Goal: Task Accomplishment & Management: Use online tool/utility

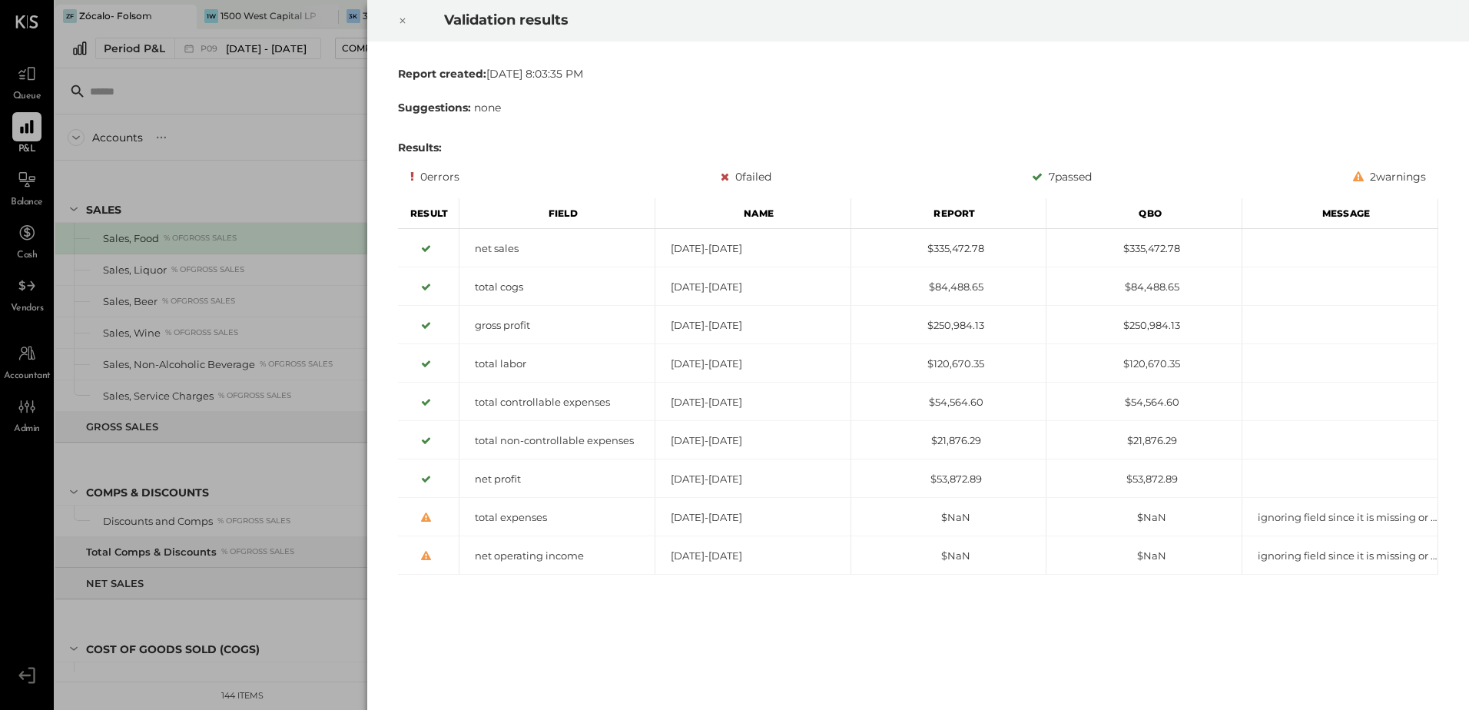
click at [403, 20] on icon at bounding box center [402, 20] width 5 height 5
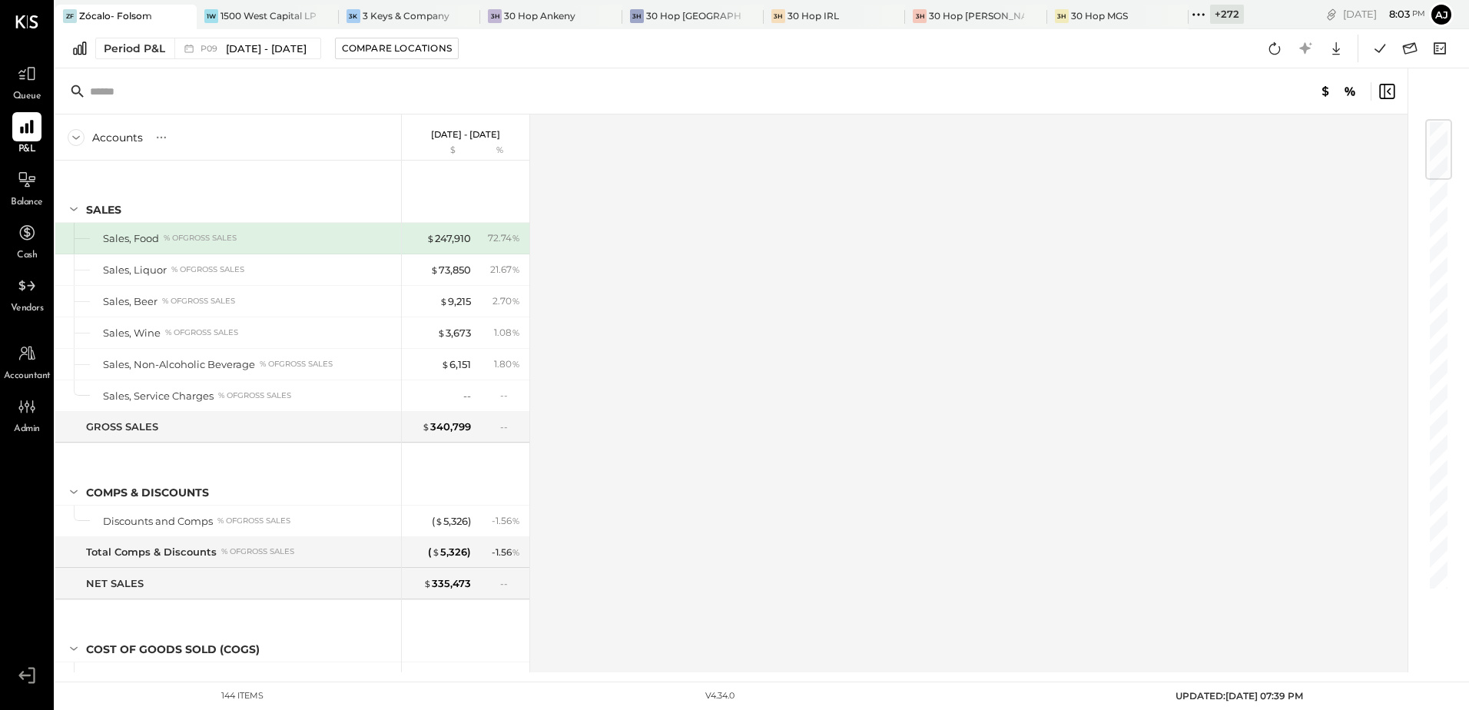
click at [1189, 13] on icon at bounding box center [1199, 15] width 20 height 20
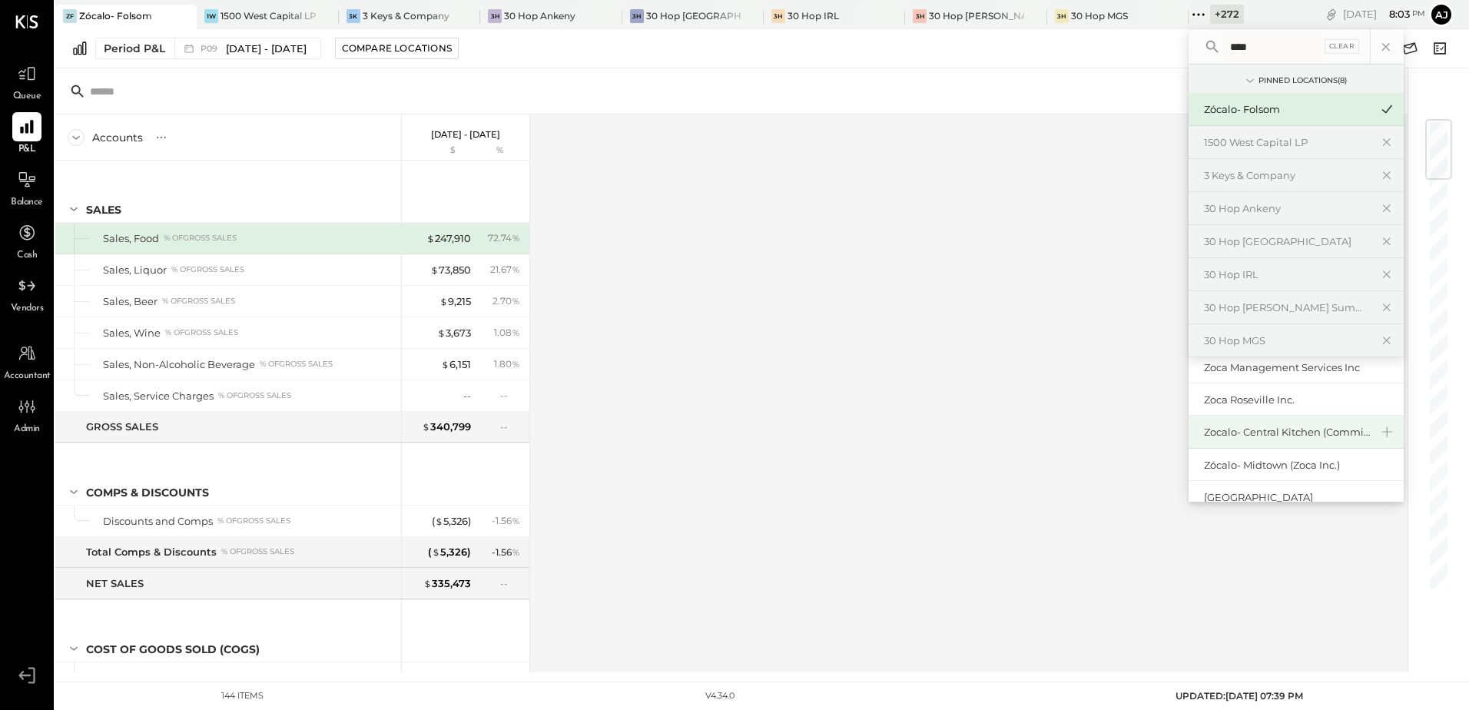
scroll to position [76, 0]
type input "****"
click at [1245, 467] on div "Zócalo- Midtown (Zoca Inc.)" at bounding box center [1287, 465] width 166 height 15
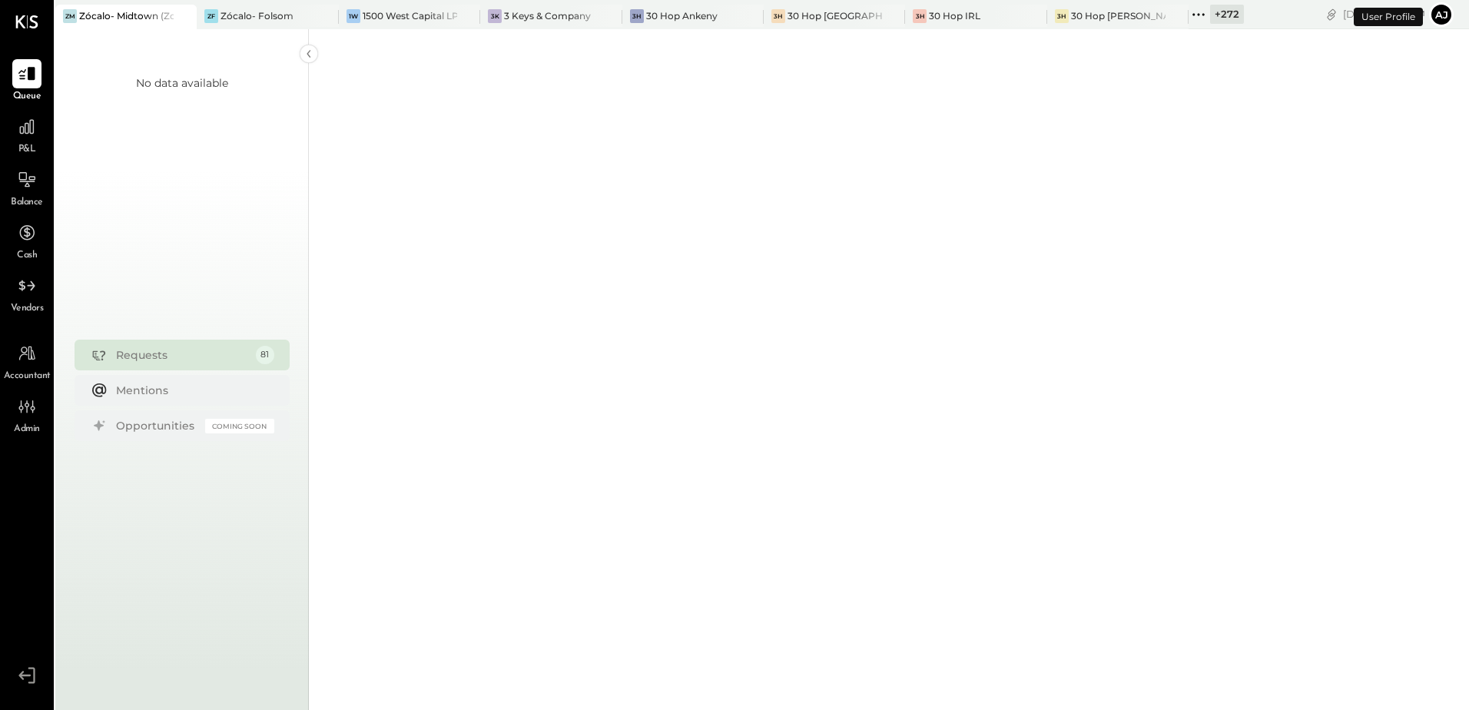
click at [818, 376] on div at bounding box center [889, 29] width 1160 height 1352
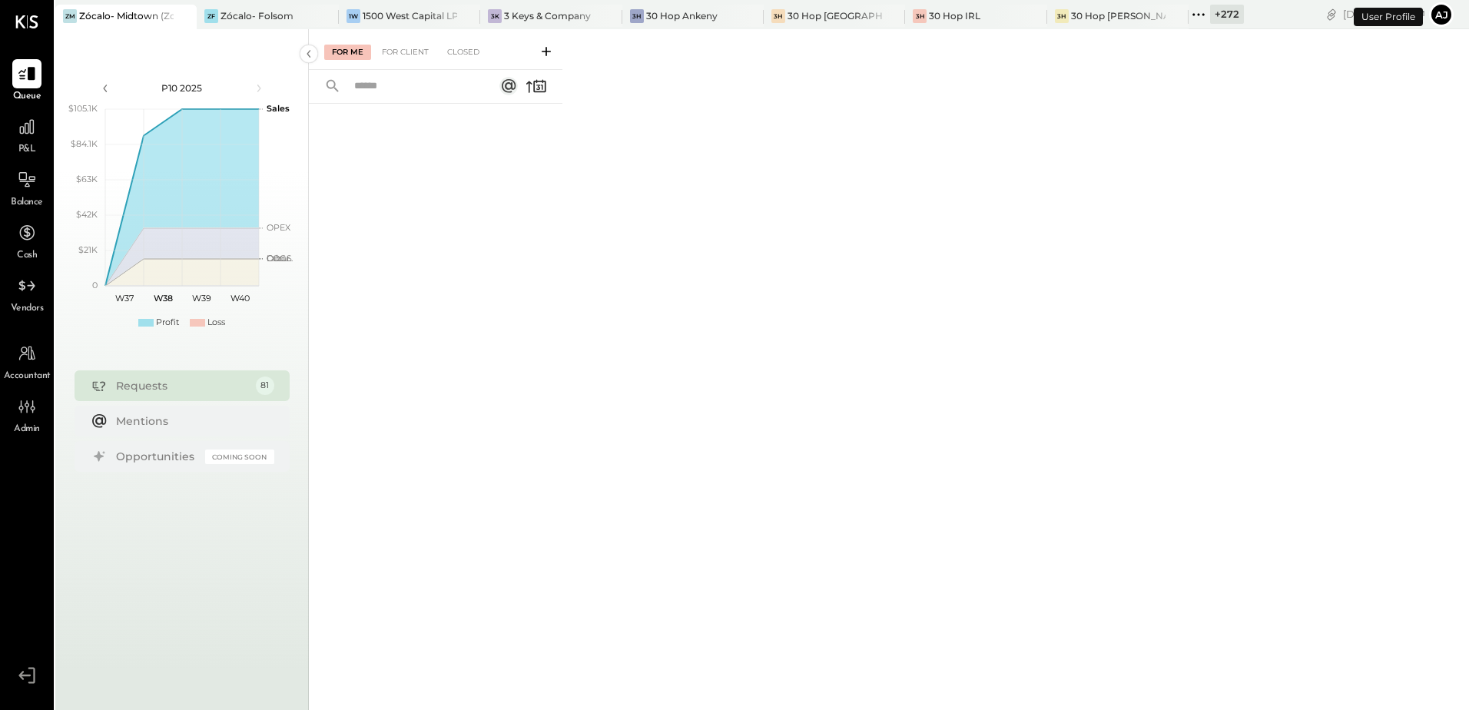
click at [13, 141] on div "P&L" at bounding box center [26, 134] width 29 height 45
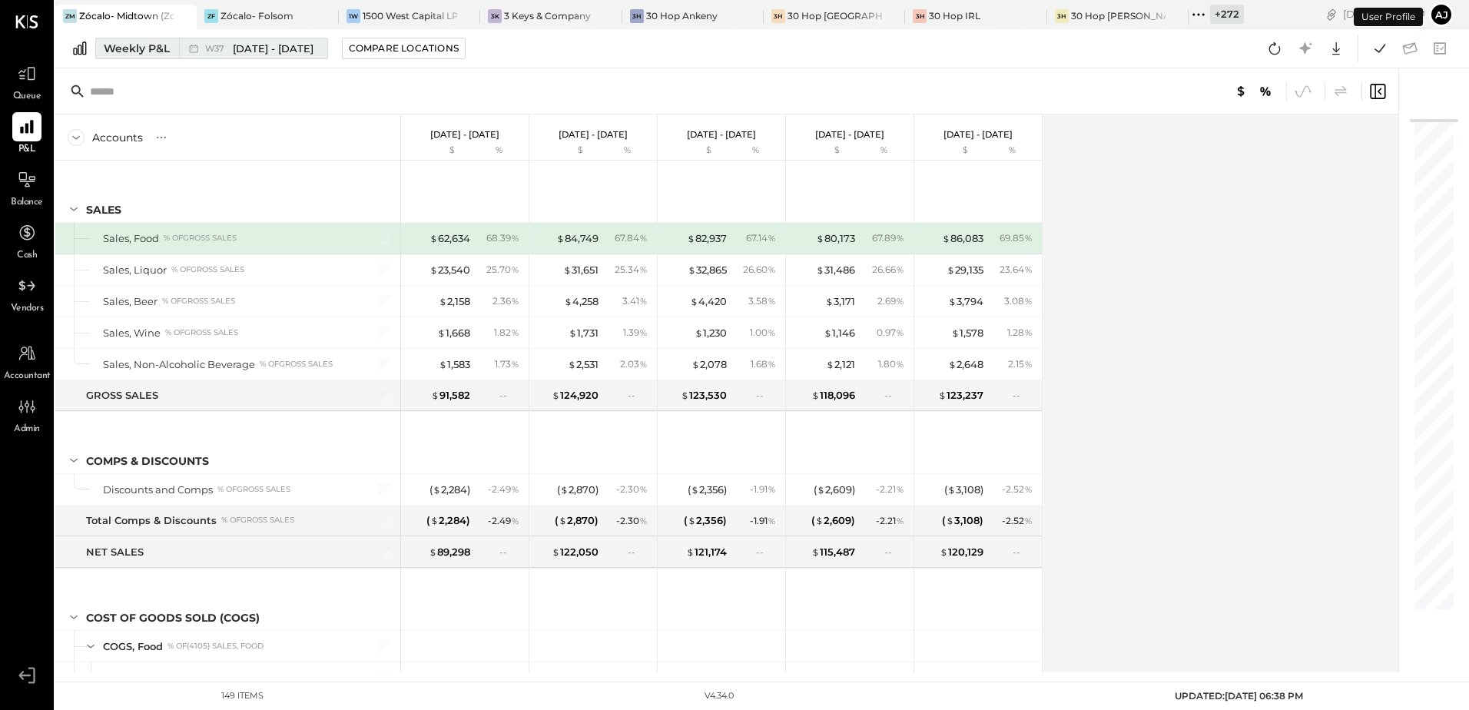
click at [236, 48] on span "[DATE] - [DATE]" at bounding box center [273, 48] width 81 height 15
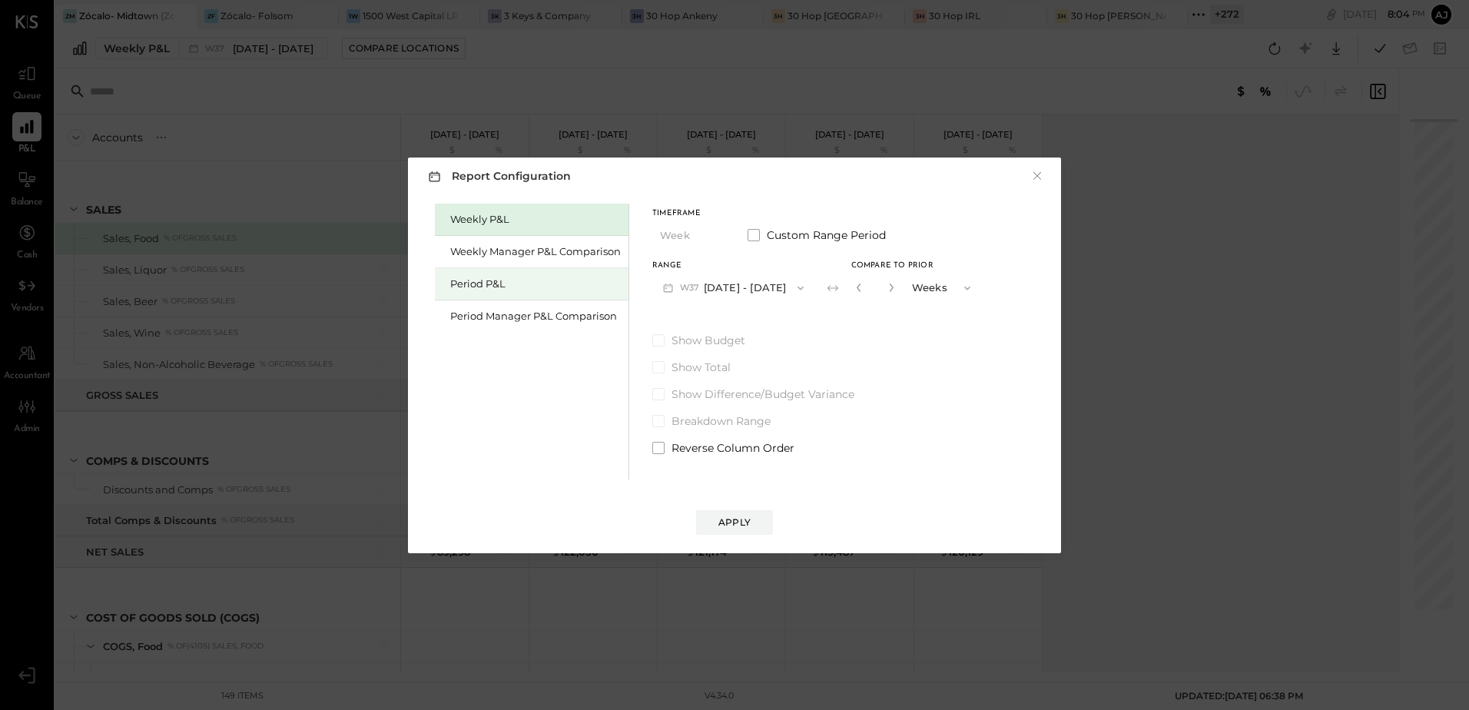
click at [510, 287] on div "Period P&L" at bounding box center [535, 284] width 171 height 15
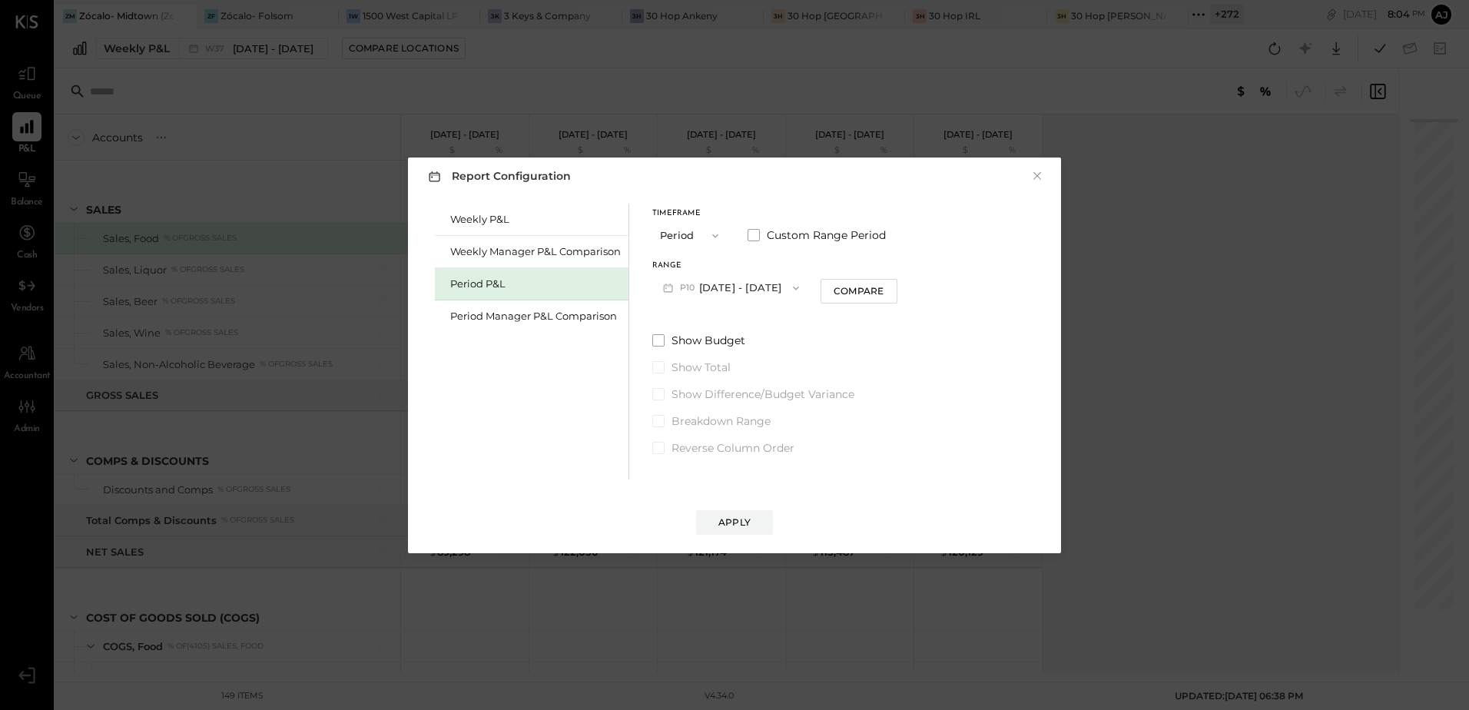
click at [745, 290] on button "P10 [DATE] - [DATE]" at bounding box center [731, 288] width 158 height 28
click at [699, 324] on span "[DATE] - [DATE]" at bounding box center [725, 321] width 73 height 13
click at [749, 521] on div "Apply" at bounding box center [734, 522] width 32 height 13
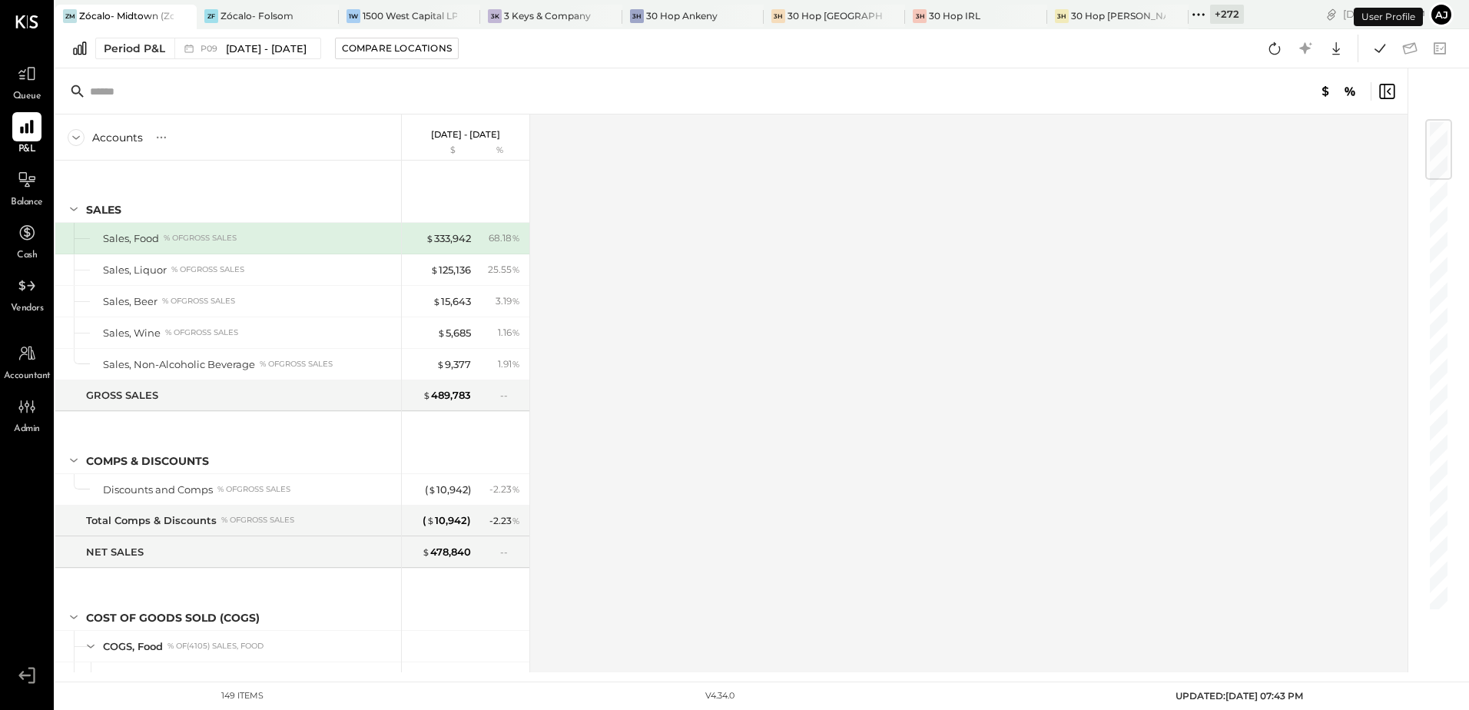
drag, startPoint x: 1126, startPoint y: 304, endPoint x: 1313, endPoint y: 89, distance: 284.3
click at [1126, 302] on div "Accounts S % GL [DATE] - [DATE] $ % SALES Sales, Food % of GROSS SALES Sales, L…" at bounding box center [732, 393] width 1355 height 558
click at [1276, 47] on icon at bounding box center [1275, 48] width 20 height 20
click at [1372, 50] on icon at bounding box center [1380, 48] width 20 height 20
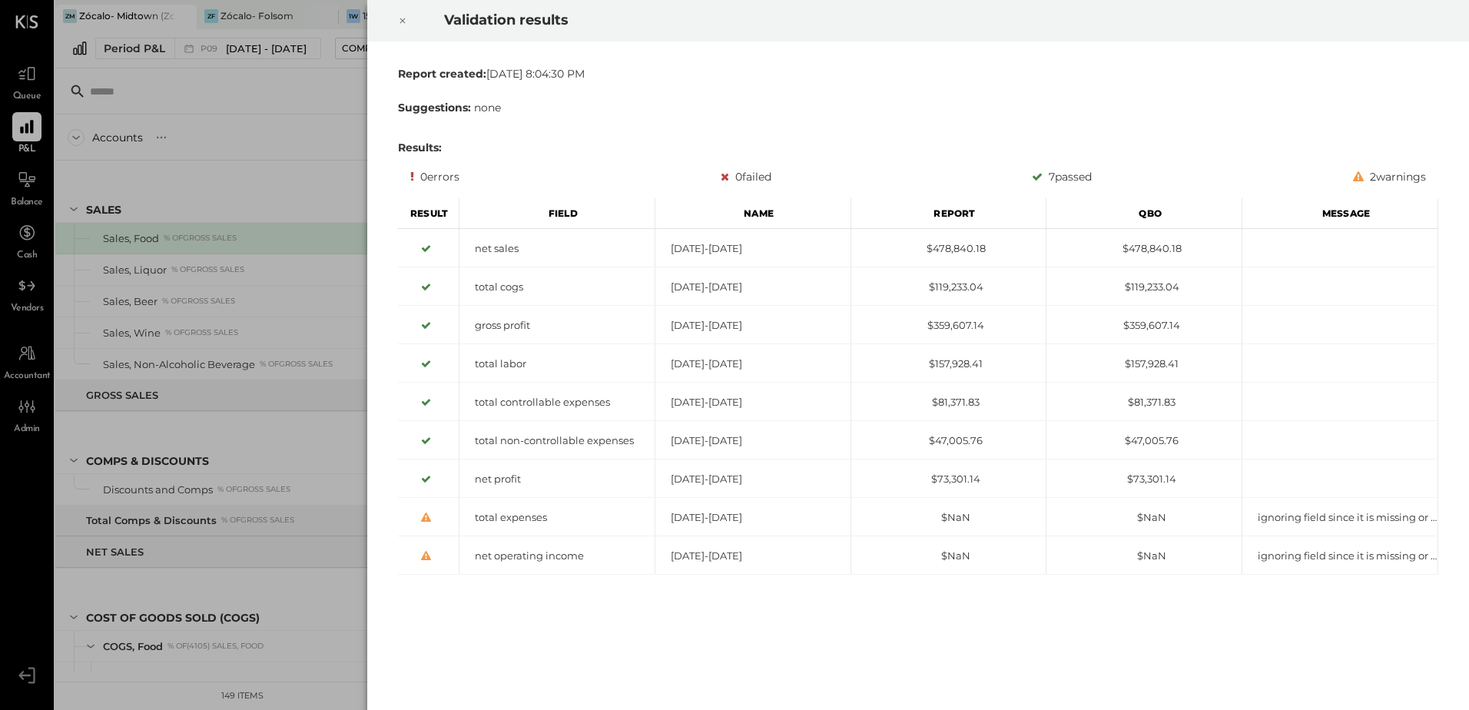
click at [400, 23] on icon at bounding box center [402, 21] width 9 height 18
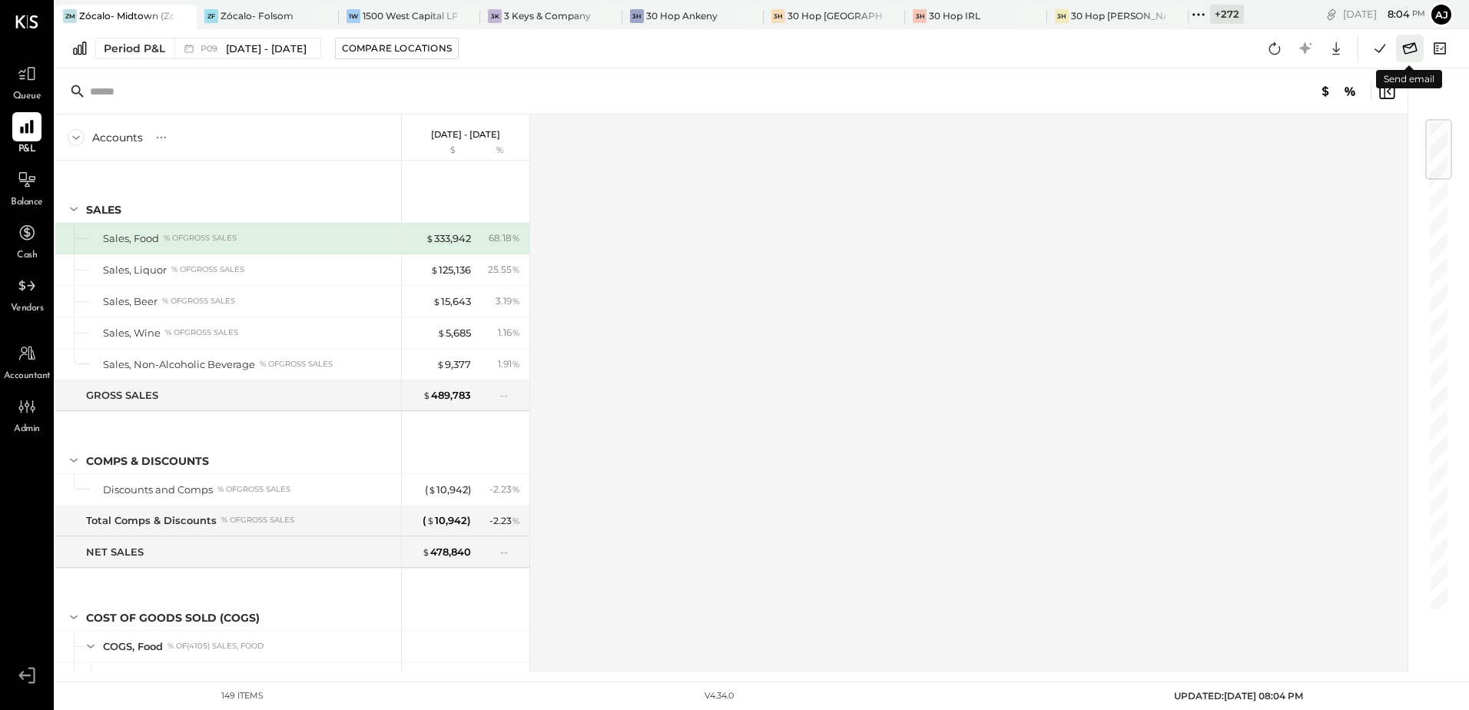
click at [1412, 47] on icon at bounding box center [1410, 48] width 15 height 12
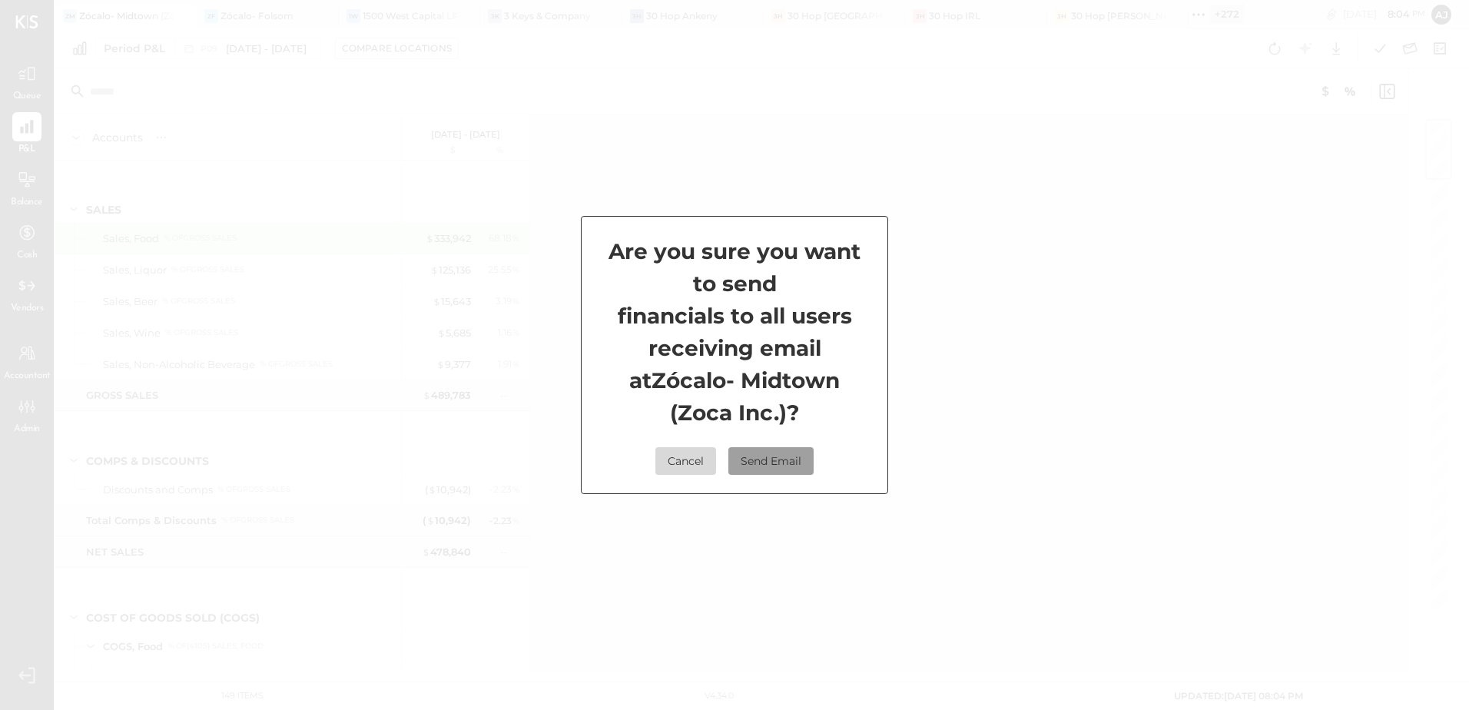
click at [765, 470] on button "Send Email" at bounding box center [770, 461] width 85 height 28
